Goal: Information Seeking & Learning: Check status

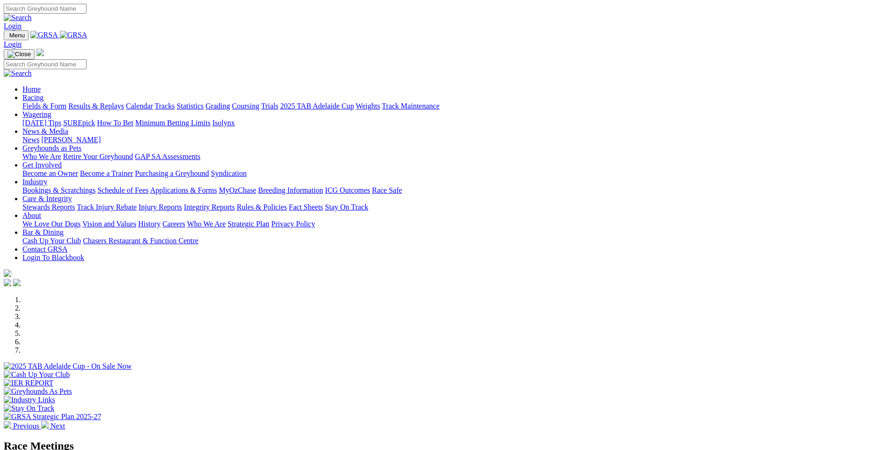
scroll to position [234, 0]
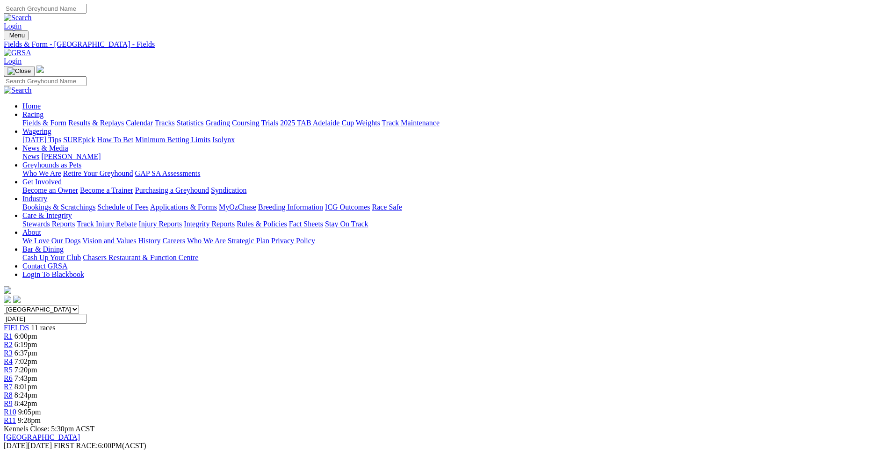
click at [66, 119] on link "Fields & Form" at bounding box center [44, 123] width 44 height 8
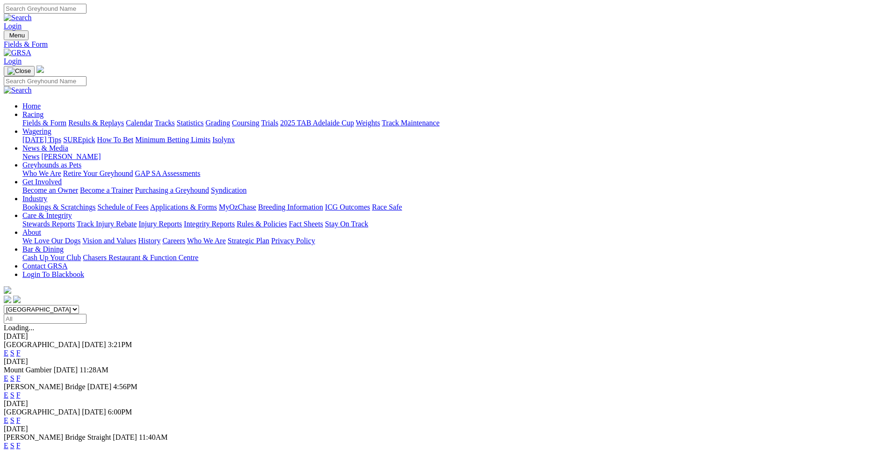
click at [21, 349] on link "F" at bounding box center [18, 353] width 4 height 8
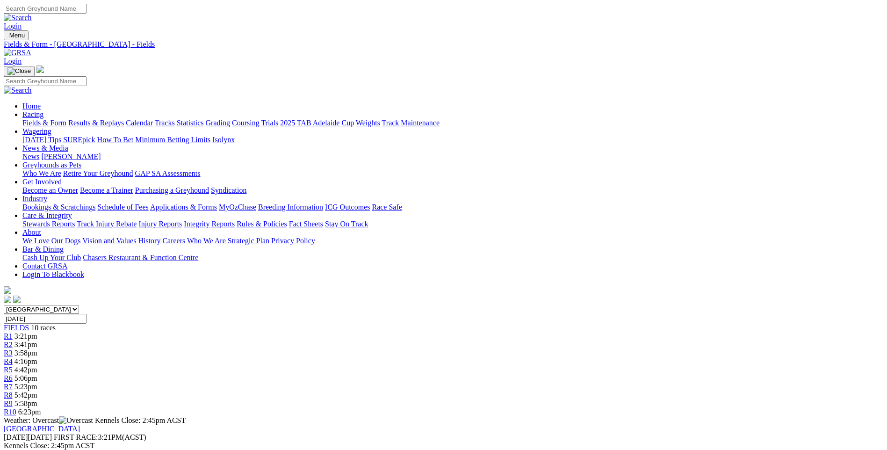
click at [124, 119] on link "Results & Replays" at bounding box center [96, 123] width 56 height 8
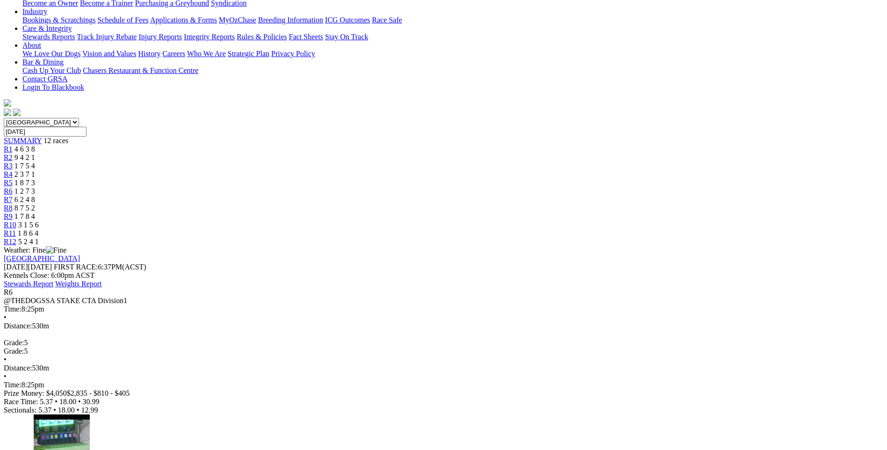
scroll to position [47, 0]
